Goal: Information Seeking & Learning: Learn about a topic

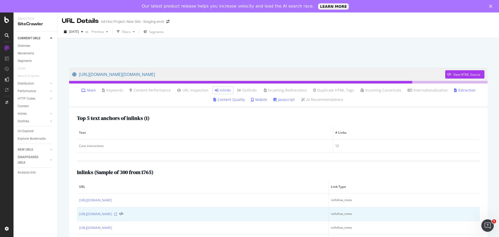
click at [117, 215] on icon at bounding box center [115, 213] width 3 height 3
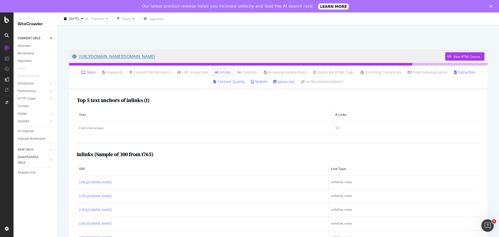
scroll to position [26, 0]
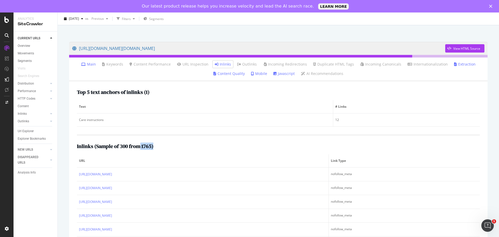
drag, startPoint x: 140, startPoint y: 148, endPoint x: 156, endPoint y: 148, distance: 15.9
click at [156, 148] on div "Inlinks ( Sample of 300 from 1765 )" at bounding box center [278, 146] width 403 height 6
click at [160, 147] on div "Inlinks ( Sample of 300 from 1765 )" at bounding box center [278, 146] width 403 height 6
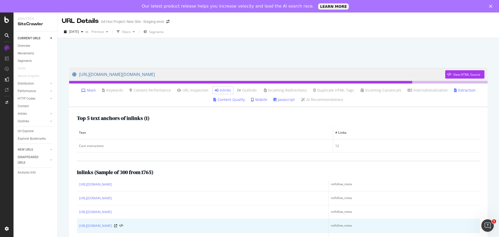
scroll to position [0, 0]
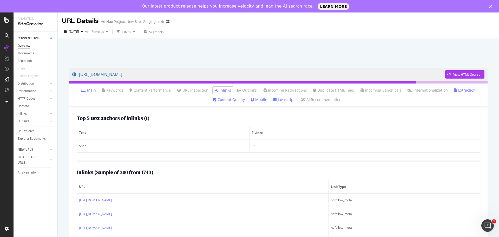
click at [22, 47] on div "Overview" at bounding box center [24, 45] width 12 height 5
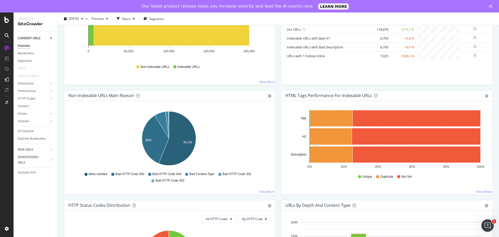
scroll to position [130, 0]
